Goal: Transaction & Acquisition: Purchase product/service

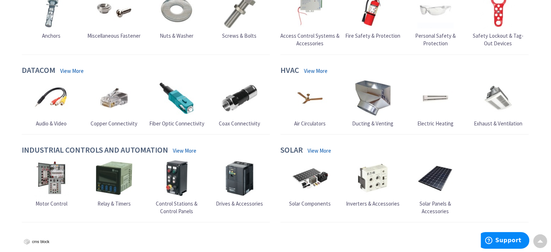
scroll to position [573, 0]
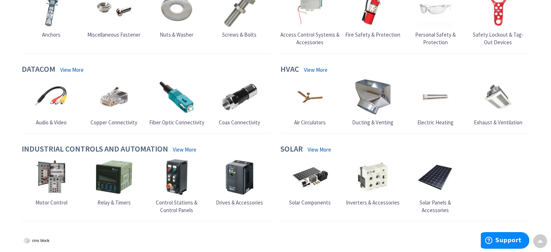
click at [356, 110] on img at bounding box center [373, 97] width 36 height 36
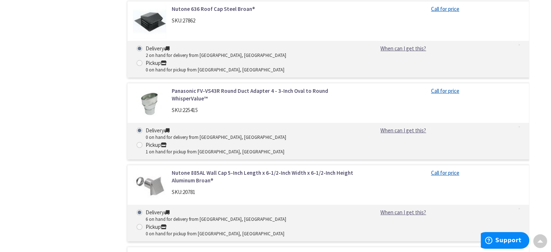
scroll to position [2122, 0]
